Goal: Check status: Check status

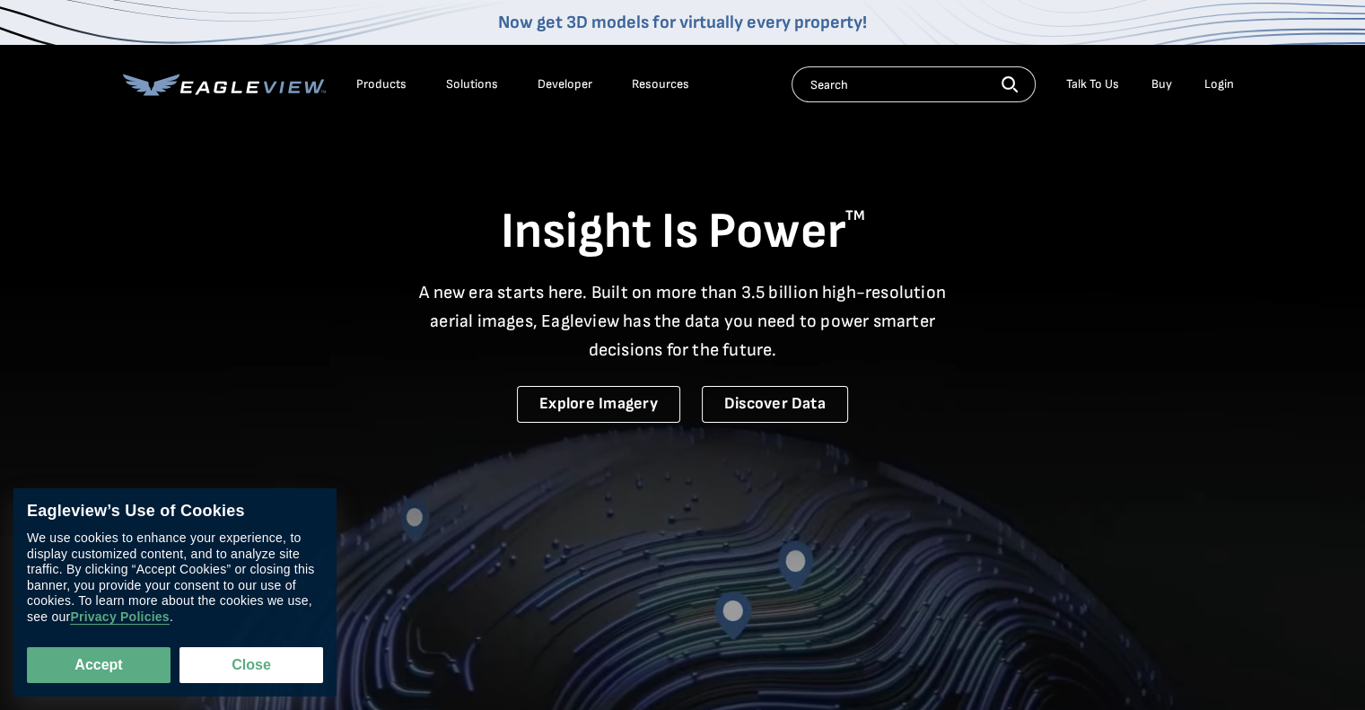
click at [1220, 89] on div "Login" at bounding box center [1220, 84] width 30 height 16
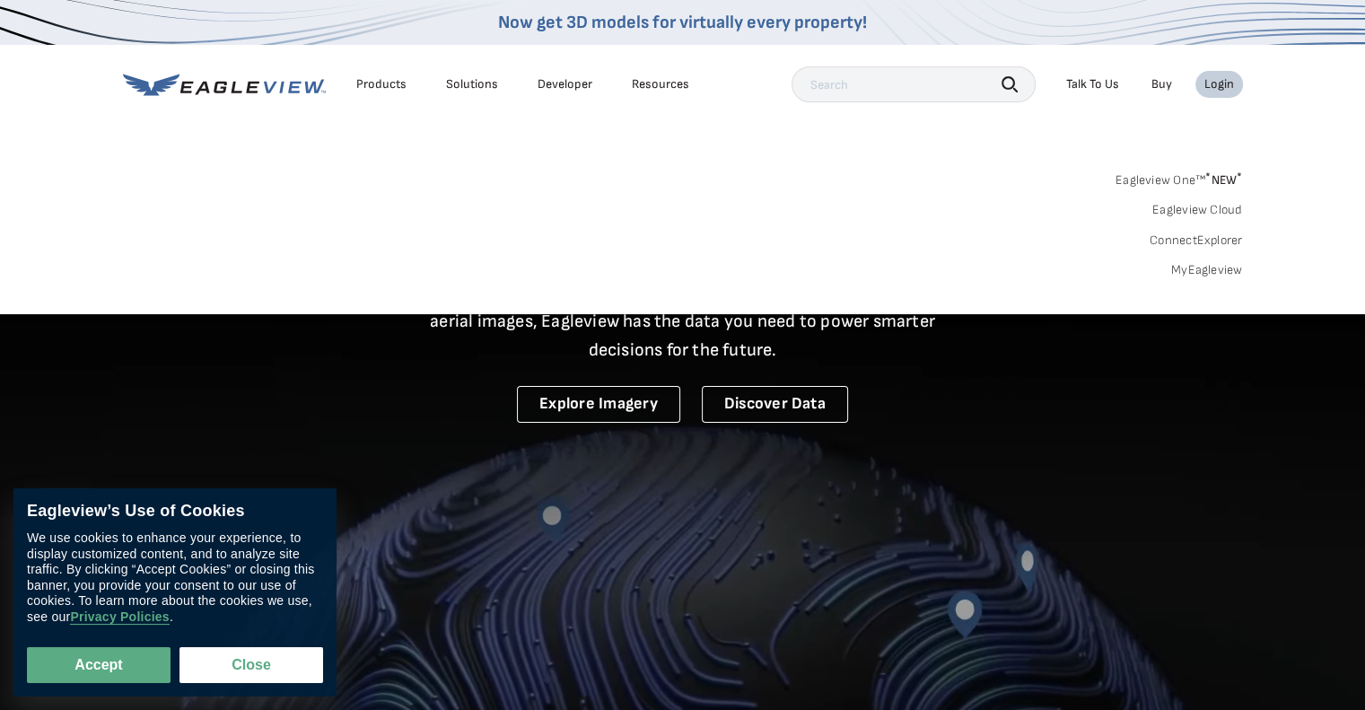
click at [1230, 83] on div "Login" at bounding box center [1220, 84] width 30 height 16
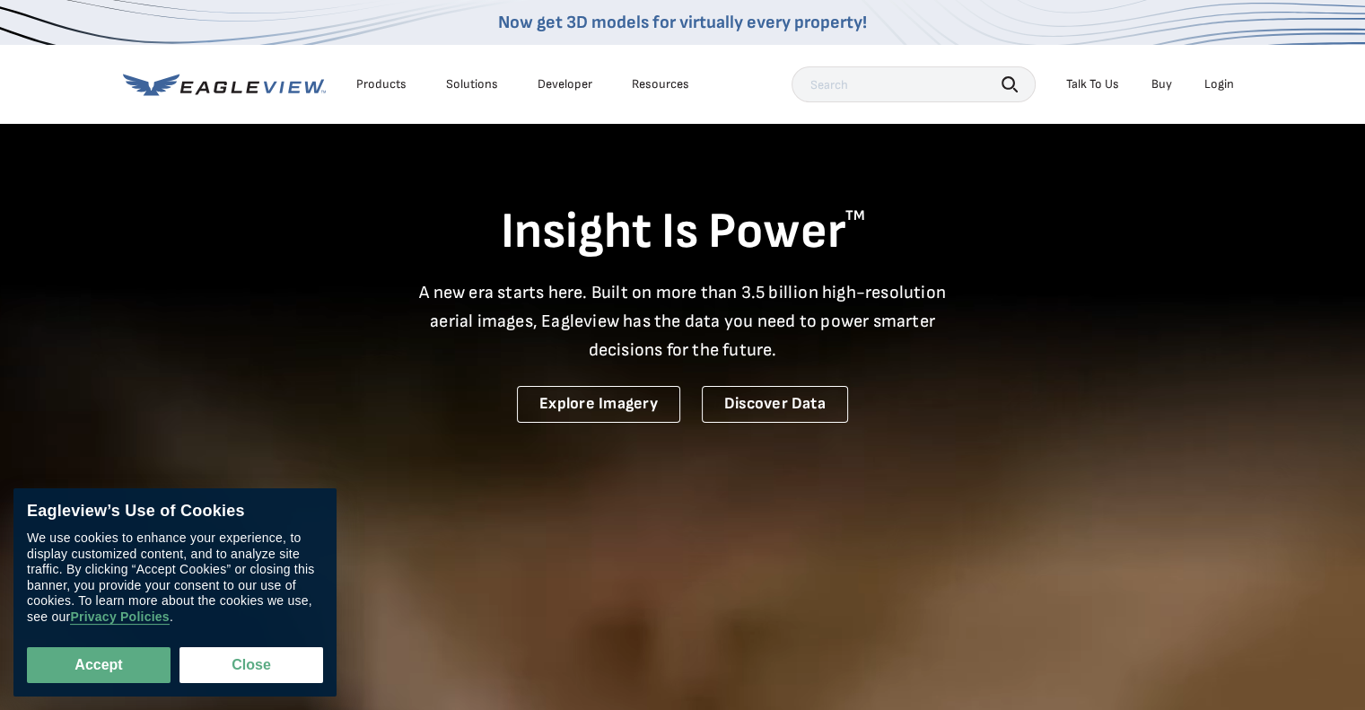
click at [1230, 83] on div "Login" at bounding box center [1220, 84] width 30 height 16
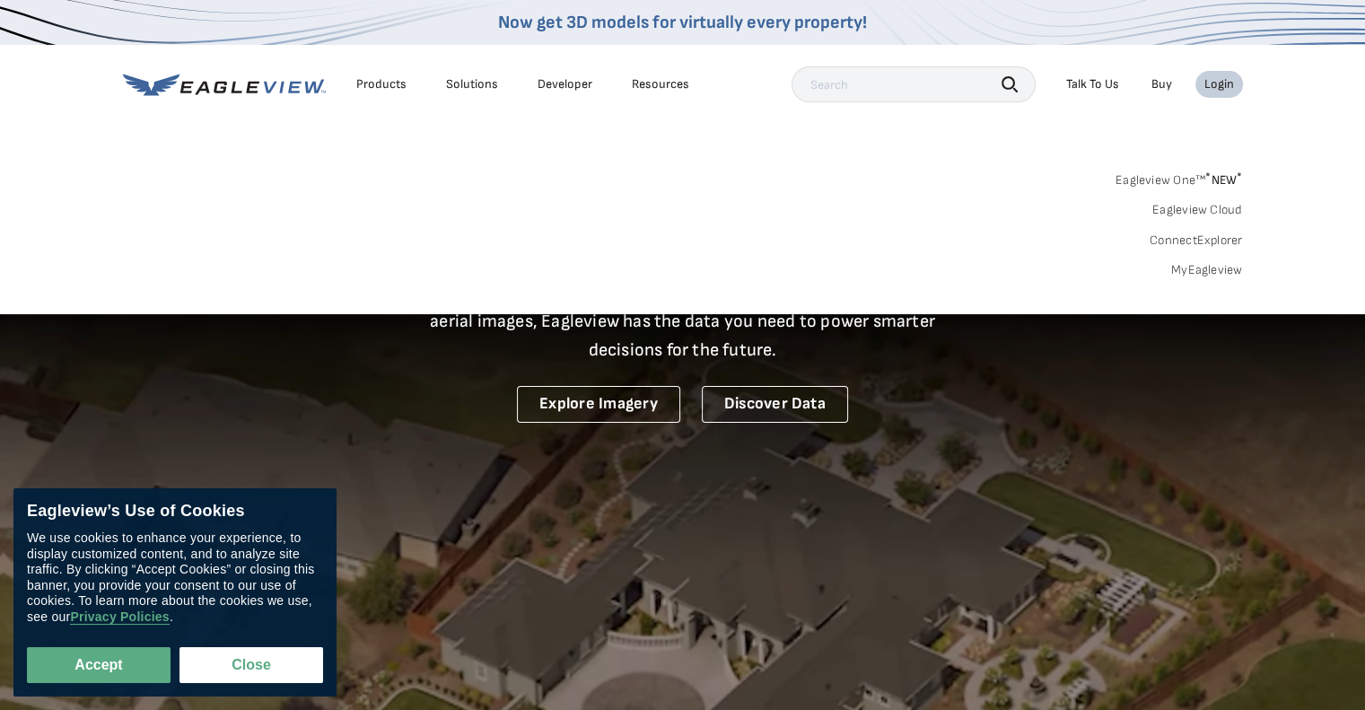
click at [1194, 268] on link "MyEagleview" at bounding box center [1207, 270] width 72 height 16
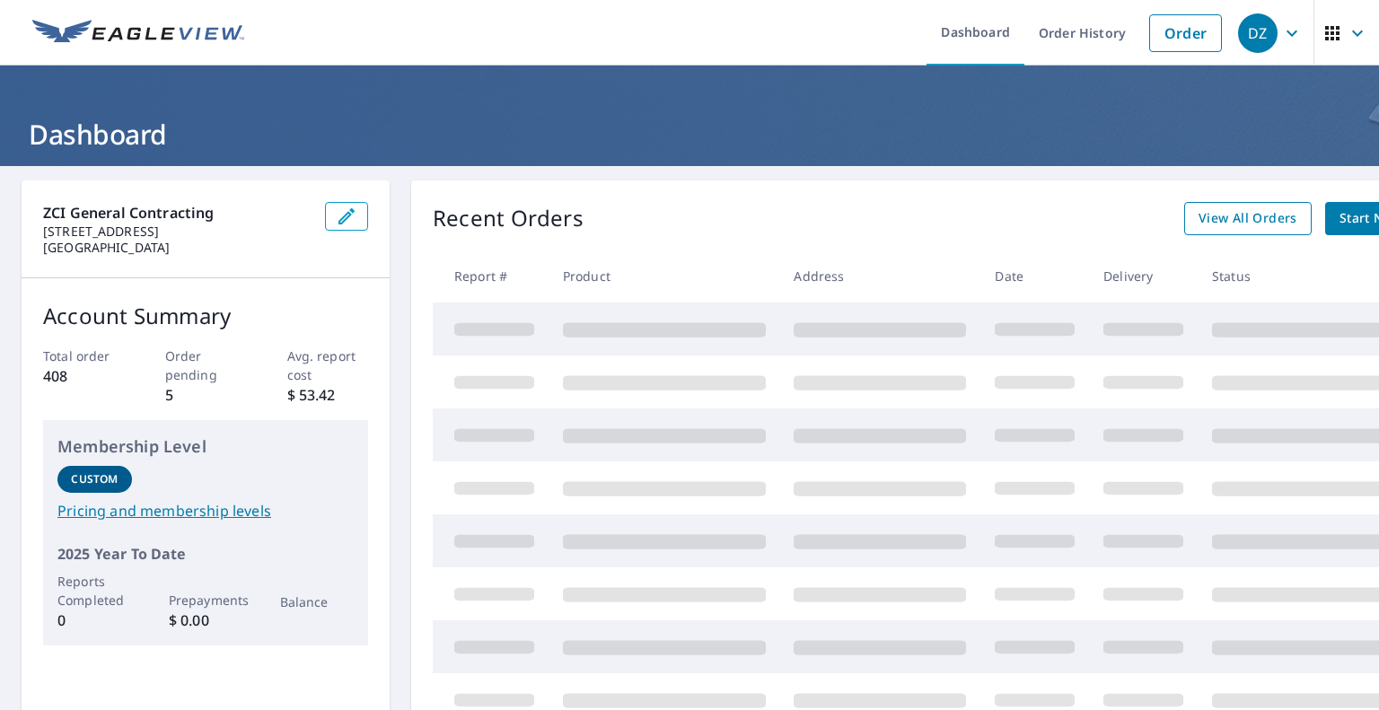
click at [1258, 223] on span "View All Orders" at bounding box center [1247, 218] width 99 height 22
